Goal: Check status: Check status

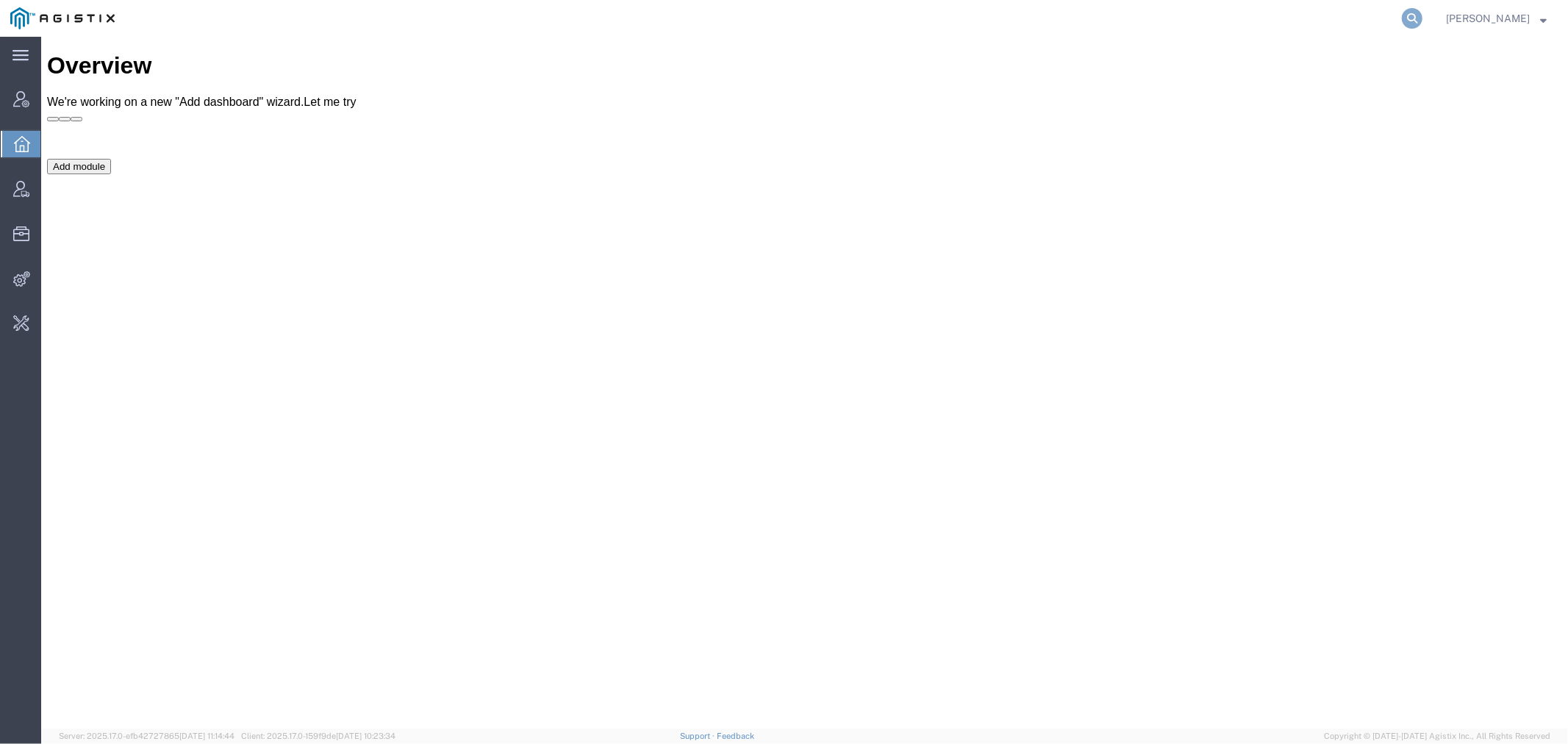
click at [1422, 18] on icon at bounding box center [1411, 18] width 21 height 21
paste input "56521262"
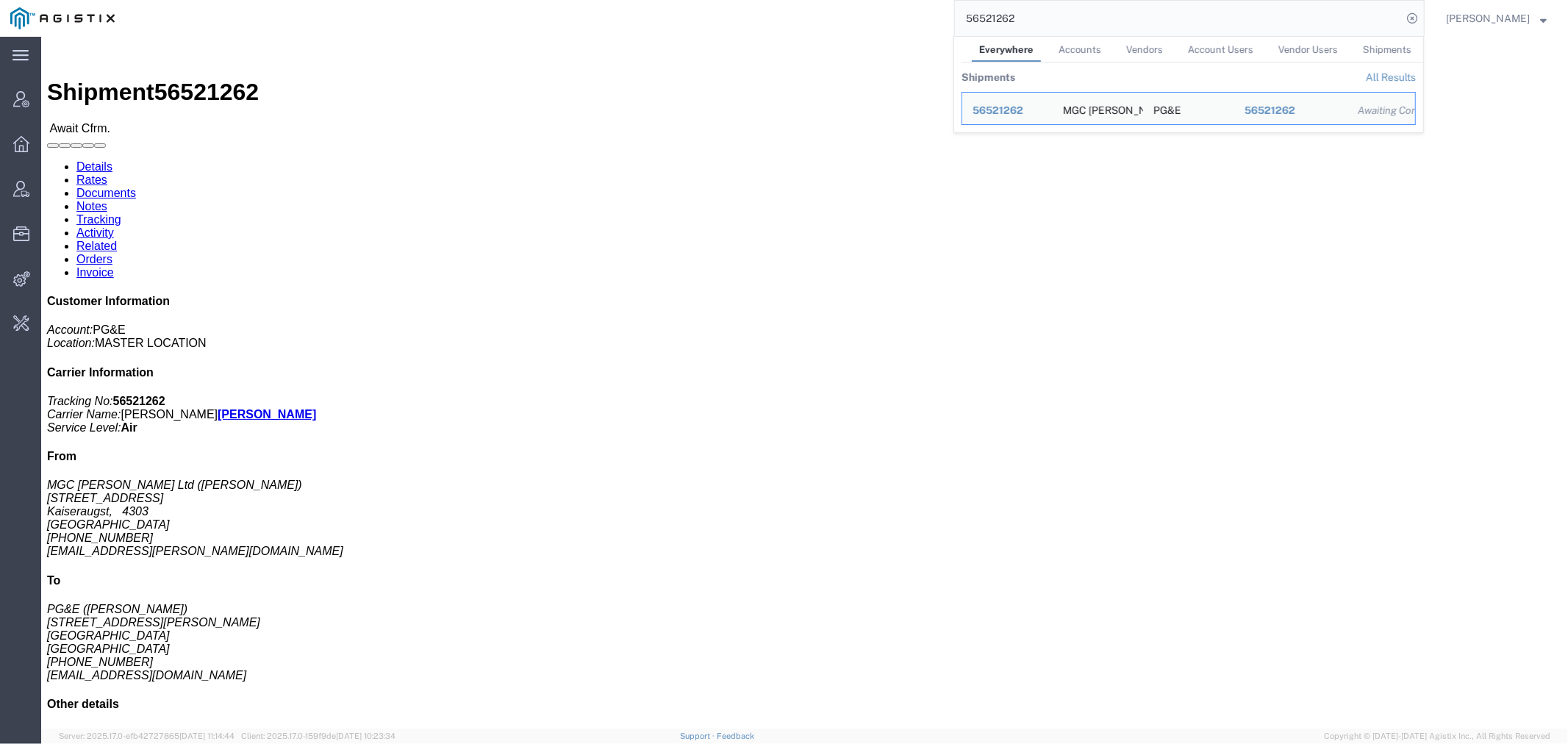
drag, startPoint x: 1062, startPoint y: 23, endPoint x: 754, endPoint y: 24, distance: 308.0
click at [754, 24] on div "56521262 Everywhere Accounts Vendors Account Users Vendor Users Shipments Shipm…" at bounding box center [775, 19] width 1299 height 37
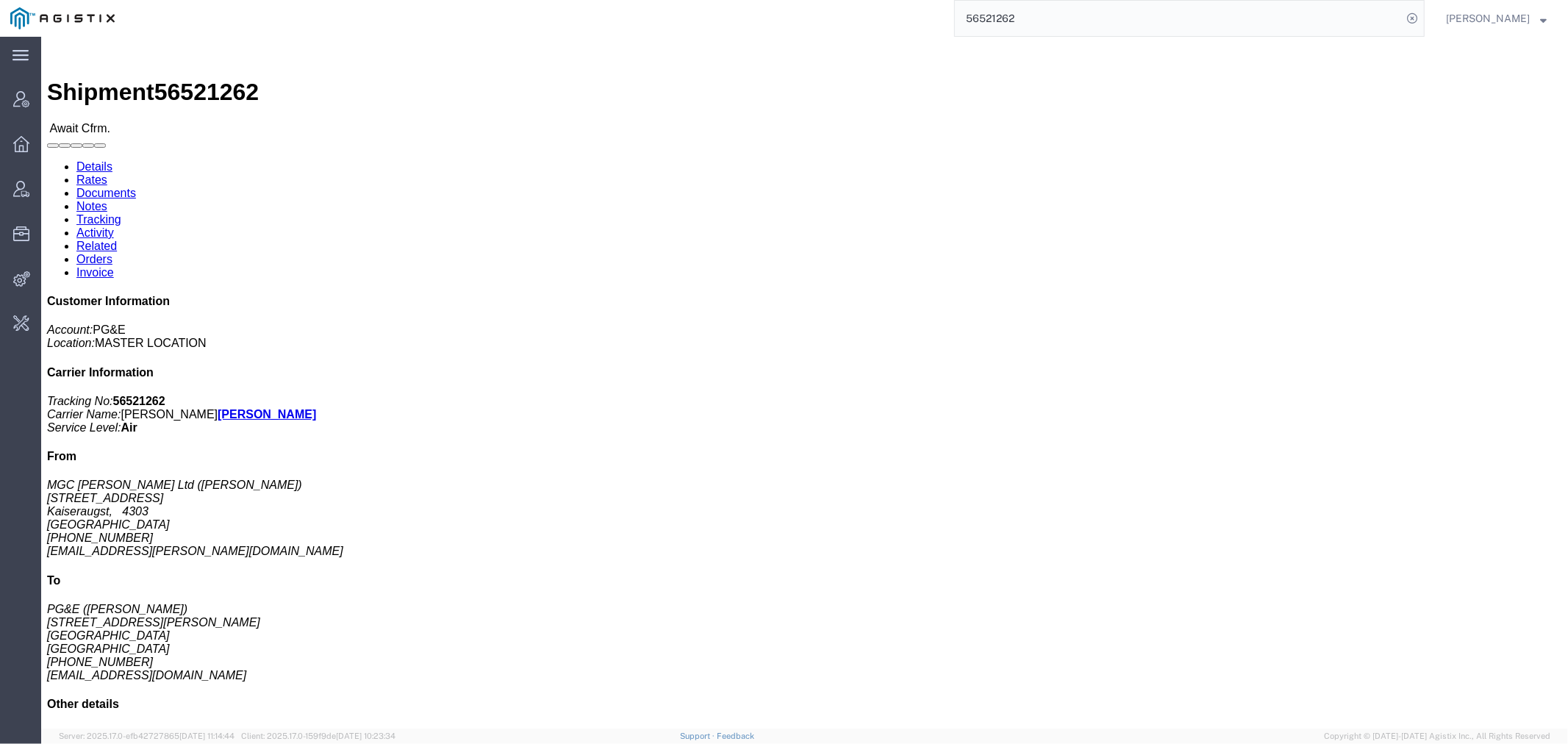
paste input "63229"
type input "56563229"
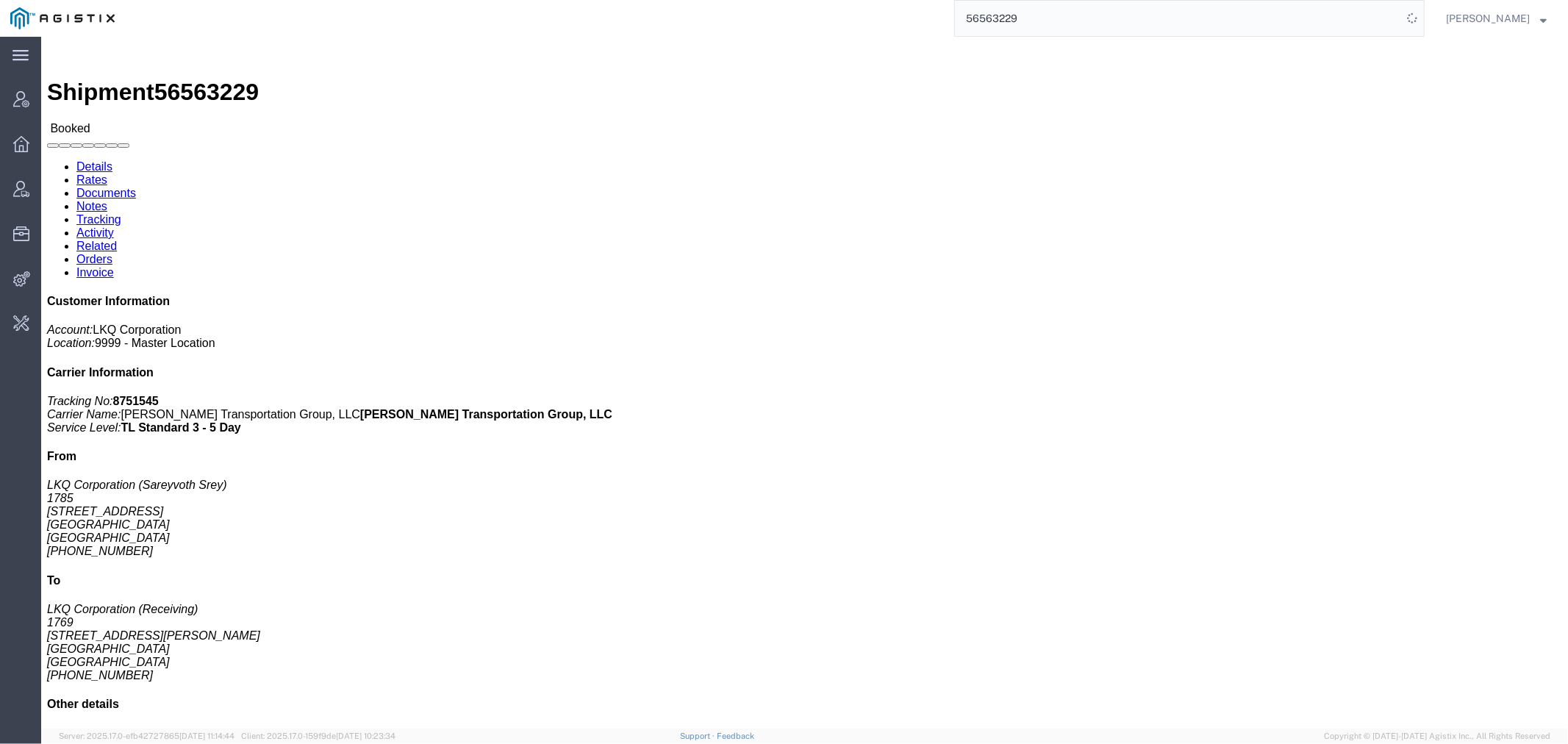
click link "Activity"
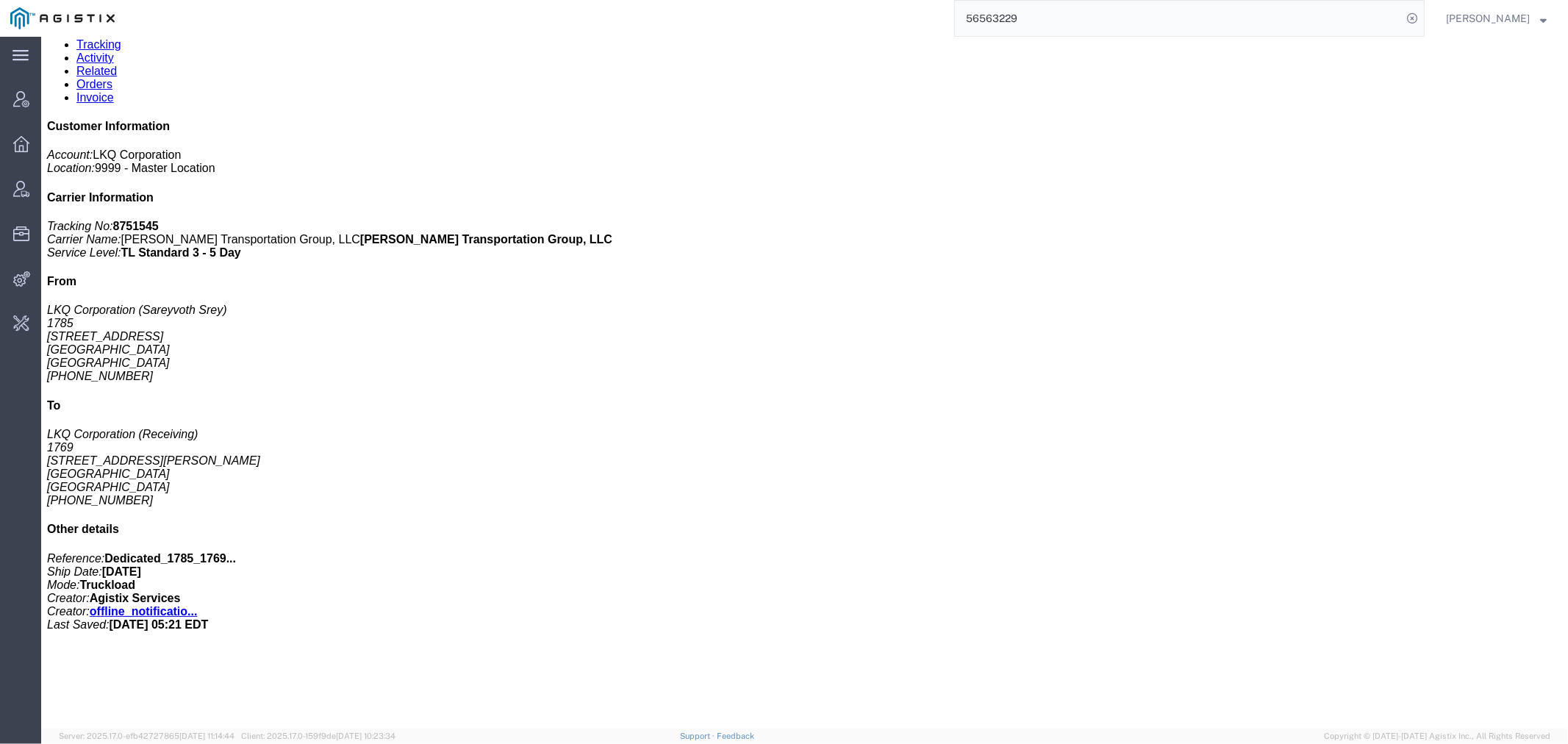
scroll to position [202, 0]
